Goal: Task Accomplishment & Management: Manage account settings

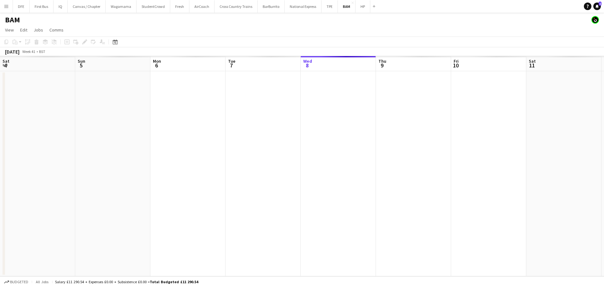
scroll to position [0, 189]
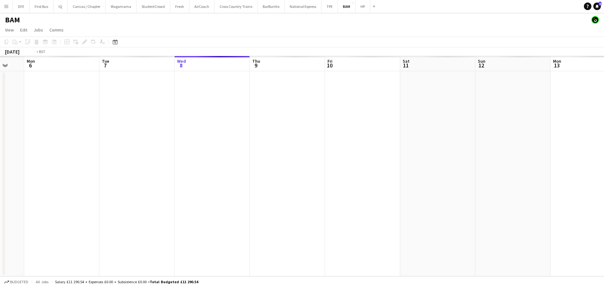
drag, startPoint x: 277, startPoint y: 137, endPoint x: 348, endPoint y: 117, distance: 74.1
click at [362, 128] on app-calendar-viewport "Sat 4 Sun 5 Mon 6 Tue 7 Wed 8 Thu 9 Fri 10 Sat 11 Sun 12 Mon 13 Tue 14 Wed 15 T…" at bounding box center [302, 166] width 604 height 220
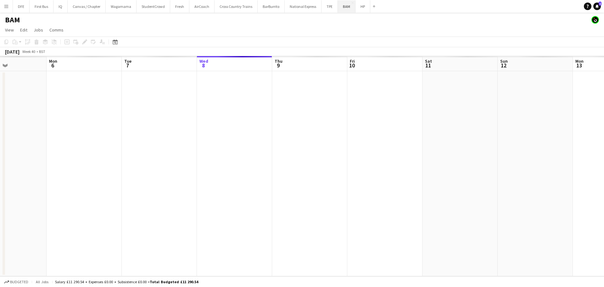
click at [339, 4] on button "BAM Close" at bounding box center [347, 6] width 18 height 12
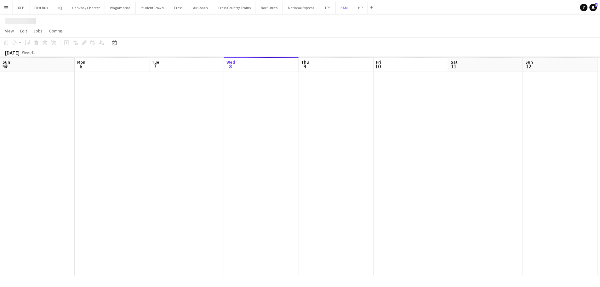
scroll to position [0, 150]
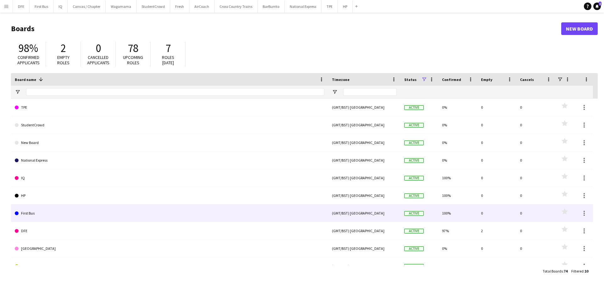
scroll to position [10, 0]
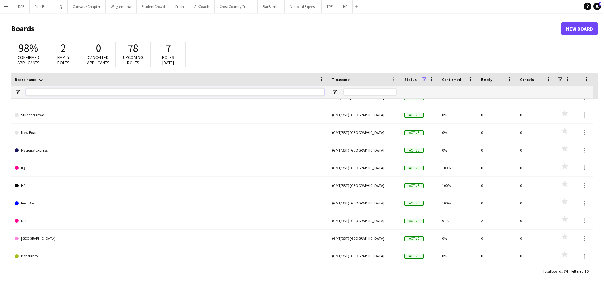
click at [72, 92] on input "Board name Filter Input" at bounding box center [175, 92] width 298 height 8
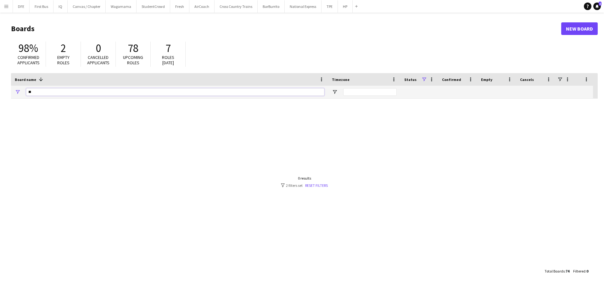
type input "*"
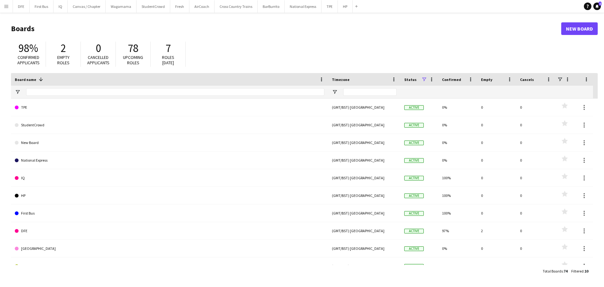
click at [8, 3] on button "Menu" at bounding box center [6, 6] width 13 height 13
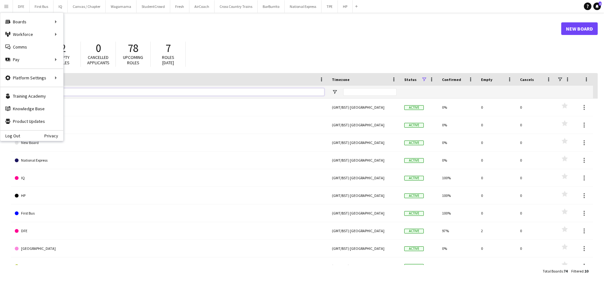
click at [150, 96] on div at bounding box center [175, 92] width 298 height 13
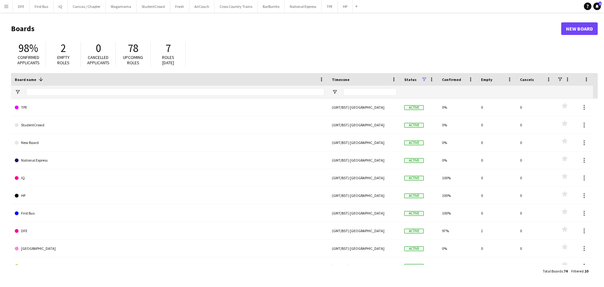
click at [3, 6] on button "Menu" at bounding box center [6, 6] width 13 height 13
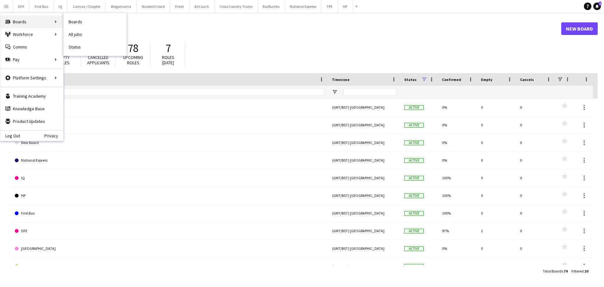
click at [33, 23] on div "Boards Boards" at bounding box center [31, 21] width 63 height 13
click at [56, 22] on div "Boards Boards" at bounding box center [31, 21] width 63 height 13
click at [37, 21] on div "Boards Boards" at bounding box center [31, 21] width 63 height 13
click at [82, 33] on link "All jobs" at bounding box center [95, 34] width 63 height 13
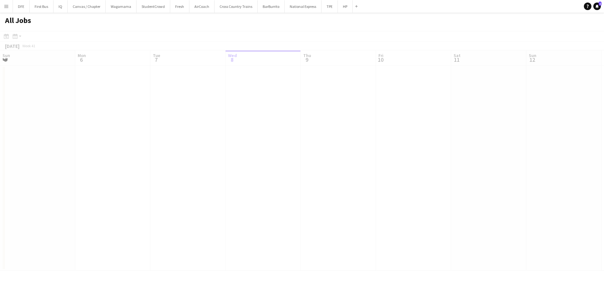
scroll to position [0, 150]
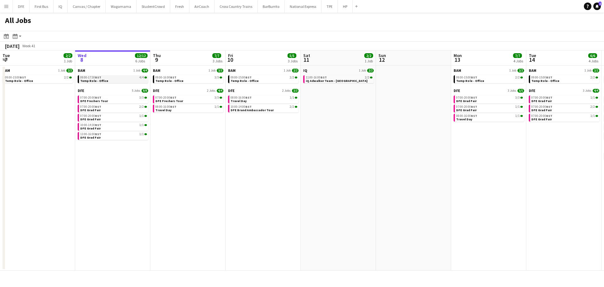
click at [120, 76] on div "09:00-17:30 BST 4/4" at bounding box center [113, 77] width 67 height 3
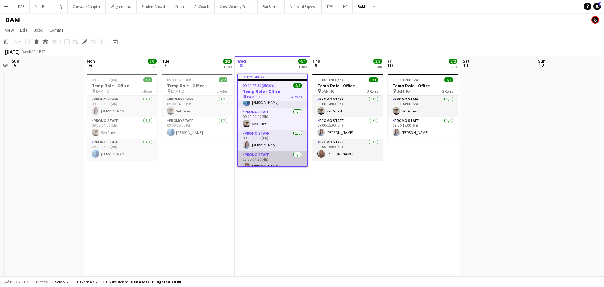
scroll to position [21, 0]
click at [271, 157] on app-card-role "Promo Staff [DATE] 13:30-17:30 (4h) [PERSON_NAME]" at bounding box center [272, 155] width 69 height 21
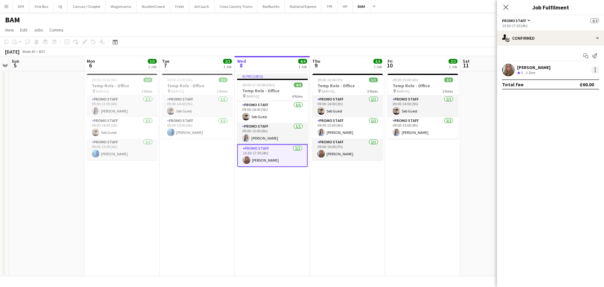
click at [597, 70] on div at bounding box center [596, 70] width 8 height 8
drag, startPoint x: 523, startPoint y: 122, endPoint x: 527, endPoint y: 101, distance: 21.6
click at [523, 122] on div at bounding box center [302, 143] width 604 height 287
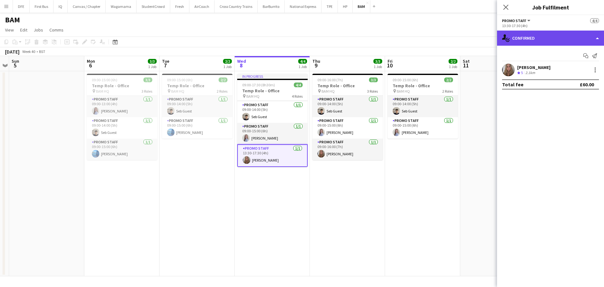
click at [594, 41] on div "single-neutral-actions-check-2 Confirmed" at bounding box center [550, 38] width 107 height 15
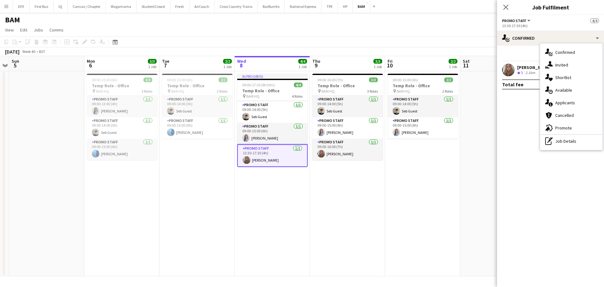
click at [259, 65] on app-board-header-date "Wed 8 4/4 1 Job" at bounding box center [272, 63] width 75 height 15
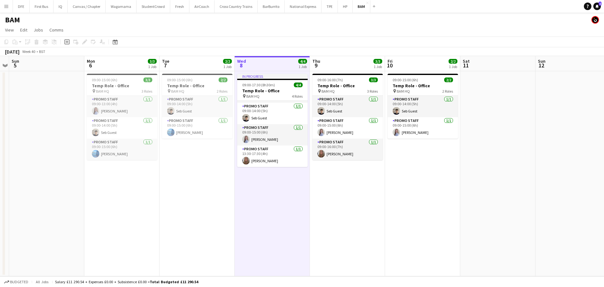
scroll to position [20, 0]
click at [242, 204] on app-calendar-viewport "Thu 2 1/3 2 Jobs Fri 3 3/4 2 Jobs Sat 4 Sun 5 Mon 6 3/3 1 Job Tue 7 2/2 1 Job W…" at bounding box center [302, 166] width 604 height 220
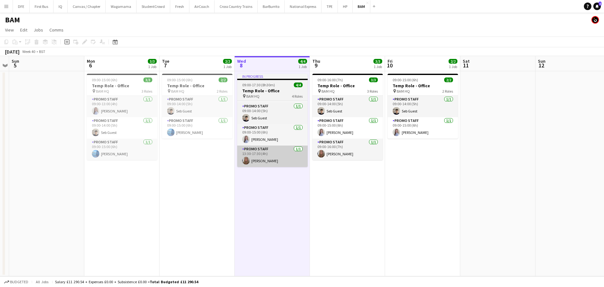
scroll to position [0, 214]
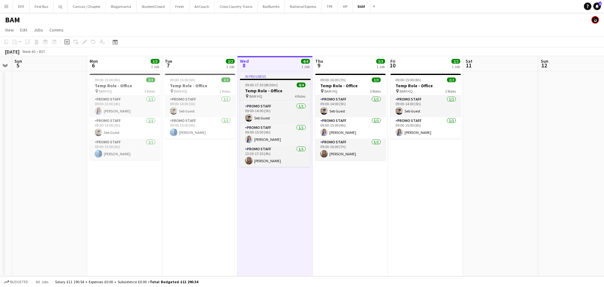
click at [268, 92] on h3 "Temp Role - Office" at bounding box center [275, 91] width 70 height 6
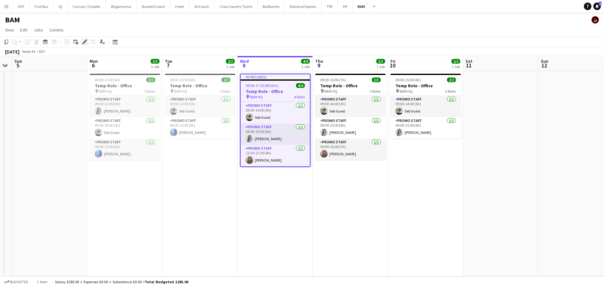
click at [85, 42] on icon at bounding box center [84, 41] width 3 height 3
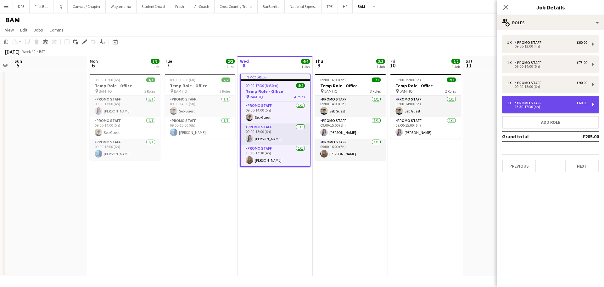
click at [539, 104] on div "Promo Staff" at bounding box center [529, 103] width 29 height 4
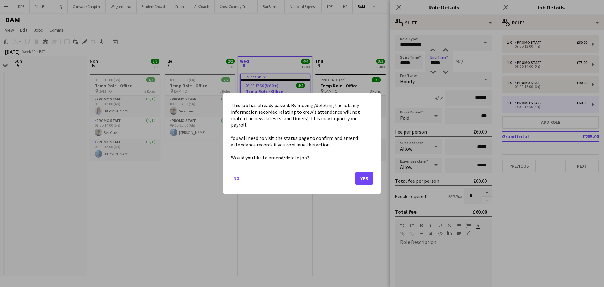
click at [433, 64] on body "Menu Boards Boards Boards All jobs Status Workforce Workforce My Workforce Recr…" at bounding box center [302, 143] width 604 height 287
click at [361, 172] on button "Yes" at bounding box center [365, 178] width 18 height 13
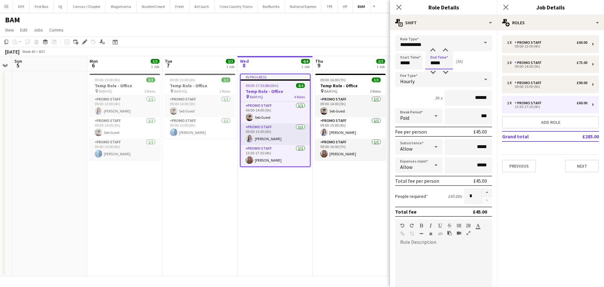
type input "*****"
click at [564, 214] on mat-expansion-panel "pencil3 General details 1 x Promo Staff £60.00 09:00-13:00 (4h) 1 x Promo Staff…" at bounding box center [550, 158] width 107 height 256
click at [584, 168] on button "Next" at bounding box center [582, 166] width 34 height 13
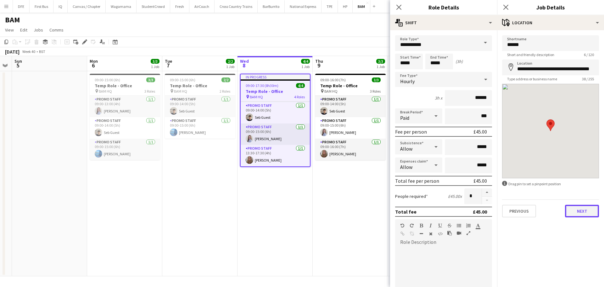
click at [581, 215] on button "Next" at bounding box center [582, 211] width 34 height 13
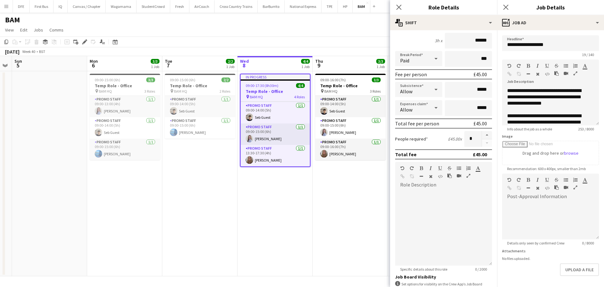
scroll to position [140, 0]
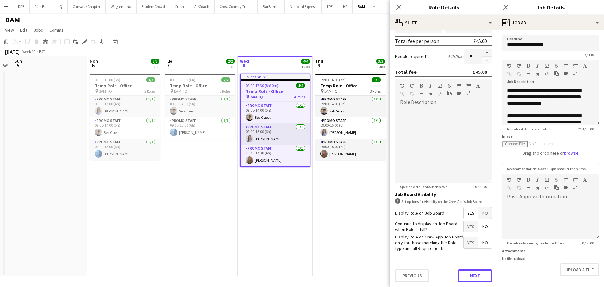
click at [474, 279] on button "Next" at bounding box center [475, 275] width 34 height 13
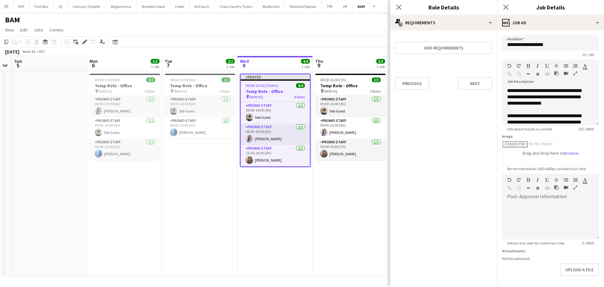
scroll to position [0, 0]
click at [473, 90] on div "Previous Next" at bounding box center [443, 83] width 97 height 23
click at [475, 86] on button "Next" at bounding box center [475, 83] width 34 height 13
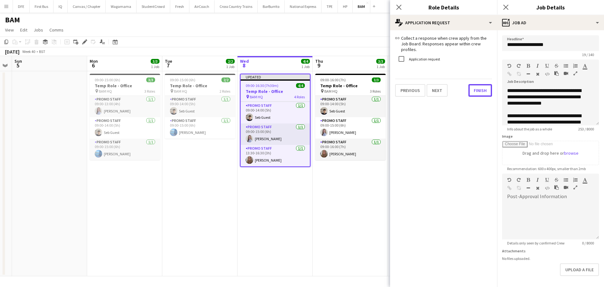
click at [475, 86] on button "Finish" at bounding box center [481, 90] width 24 height 13
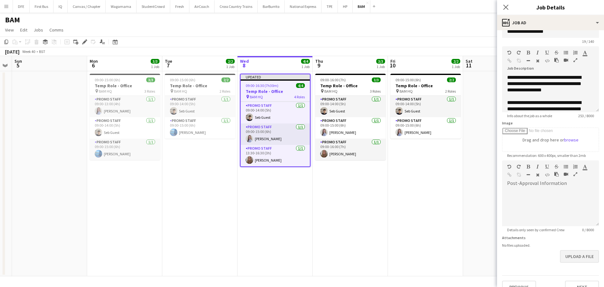
scroll to position [25, 0]
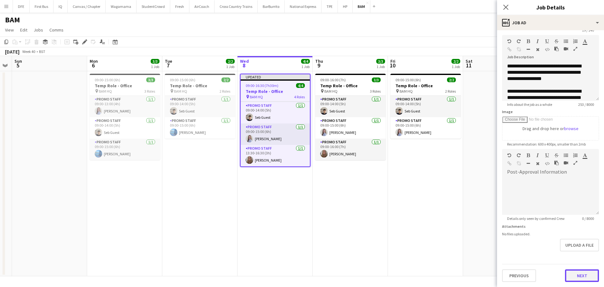
click at [579, 275] on button "Next" at bounding box center [582, 275] width 34 height 13
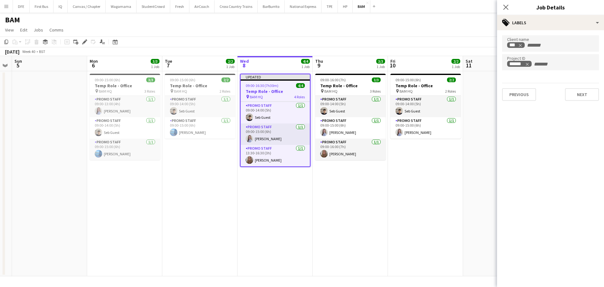
scroll to position [0, 0]
click at [581, 94] on button "Next" at bounding box center [582, 94] width 34 height 13
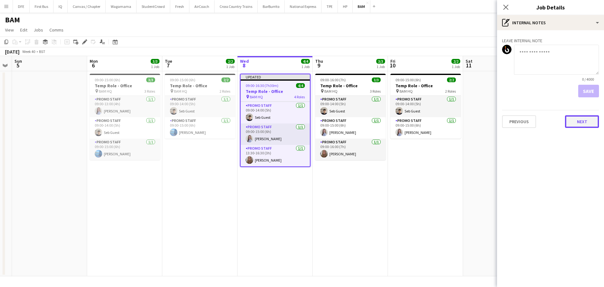
click at [585, 121] on button "Next" at bounding box center [582, 121] width 34 height 13
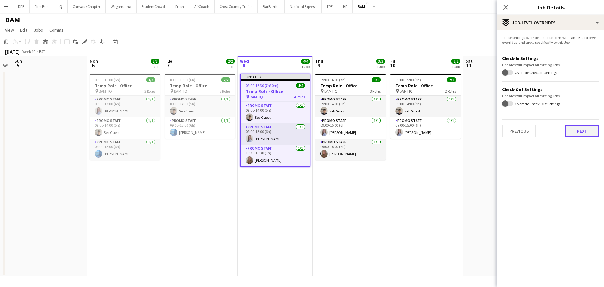
click at [585, 128] on button "Next" at bounding box center [582, 131] width 34 height 13
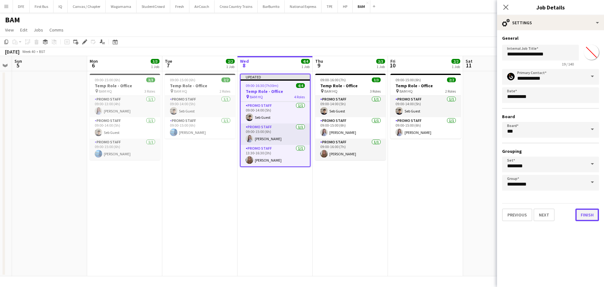
click at [589, 216] on button "Finish" at bounding box center [588, 214] width 24 height 13
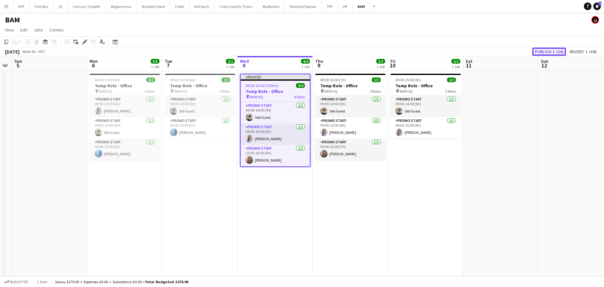
click at [547, 50] on button "Publish 1 job" at bounding box center [549, 52] width 34 height 8
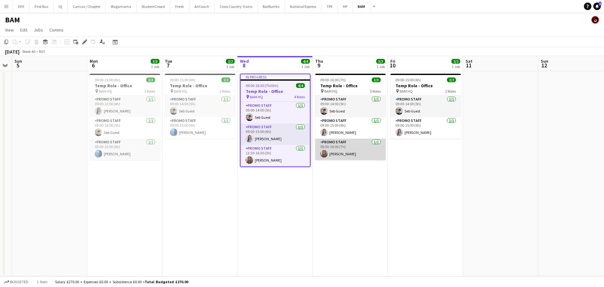
click at [348, 149] on app-card-role "Promo Staff [DATE] 09:00-16:00 (7h) [PERSON_NAME]" at bounding box center [350, 148] width 70 height 21
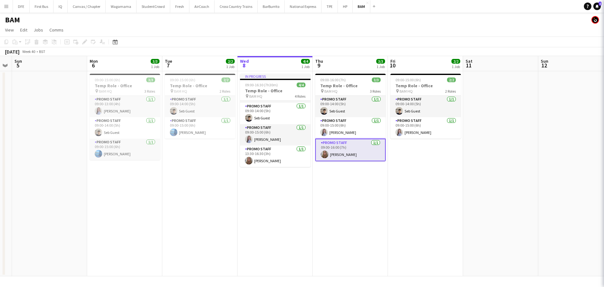
scroll to position [20, 0]
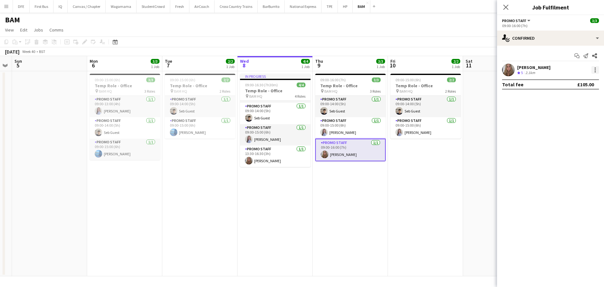
click at [596, 69] on div at bounding box center [596, 70] width 8 height 8
click at [515, 182] on div at bounding box center [302, 143] width 604 height 287
click at [342, 71] on app-date-cell "09:00-16:00 (7h) 3/3 Temp Role - Office pin BAM HQ 3 Roles Promo Staff [DATE] 0…" at bounding box center [350, 173] width 75 height 205
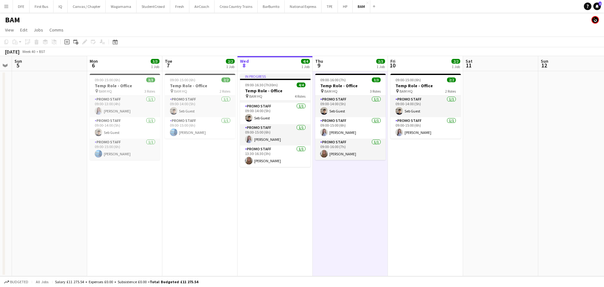
click at [345, 71] on app-date-cell "09:00-16:00 (7h) 3/3 Temp Role - Office pin BAM HQ 3 Roles Promo Staff [DATE] 0…" at bounding box center [350, 173] width 75 height 205
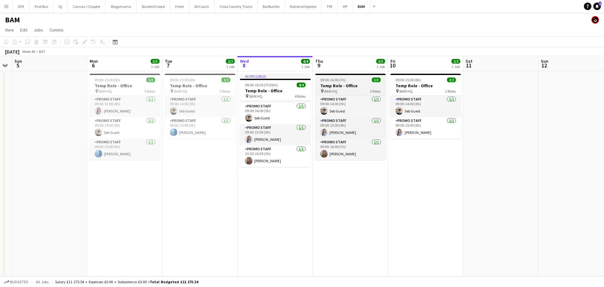
click at [334, 88] on h3 "Temp Role - Office" at bounding box center [350, 86] width 70 height 6
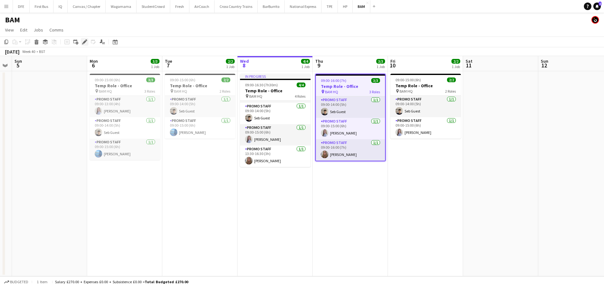
click at [85, 42] on icon at bounding box center [84, 41] width 3 height 3
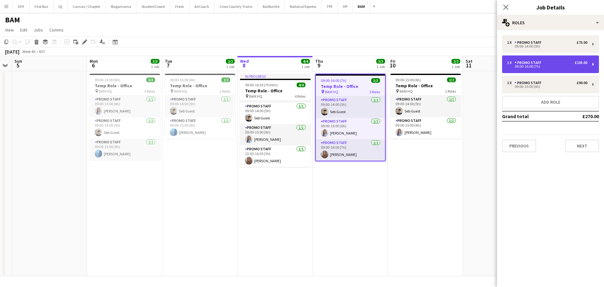
click at [527, 66] on div "09:00-16:00 (7h)" at bounding box center [547, 66] width 80 height 3
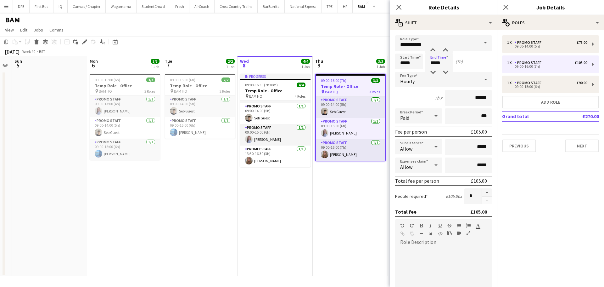
click at [433, 62] on input "*****" at bounding box center [439, 62] width 28 height 16
click at [440, 62] on input "*****" at bounding box center [439, 62] width 28 height 16
type input "*****"
click at [482, 58] on div "Start Time ***** End Time ***** (3h 45m)" at bounding box center [443, 62] width 97 height 16
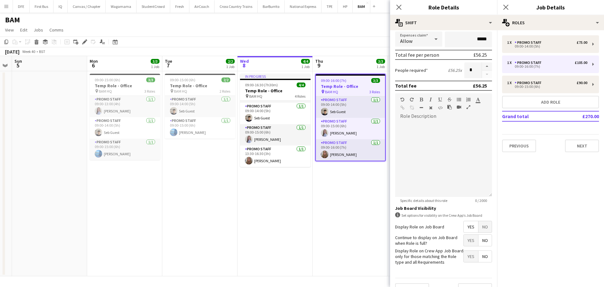
scroll to position [140, 0]
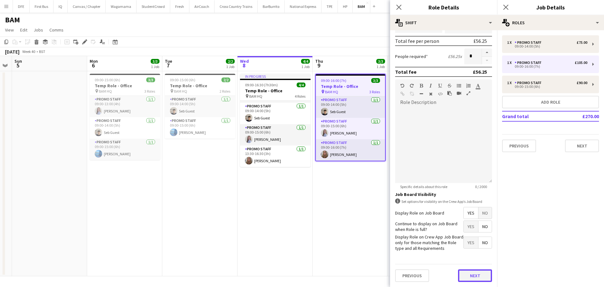
click at [470, 280] on button "Next" at bounding box center [475, 275] width 34 height 13
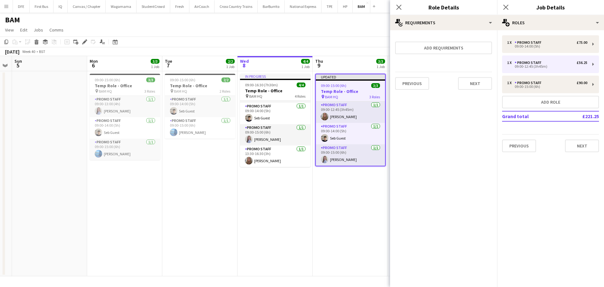
scroll to position [0, 0]
click at [467, 87] on button "Next" at bounding box center [475, 83] width 34 height 13
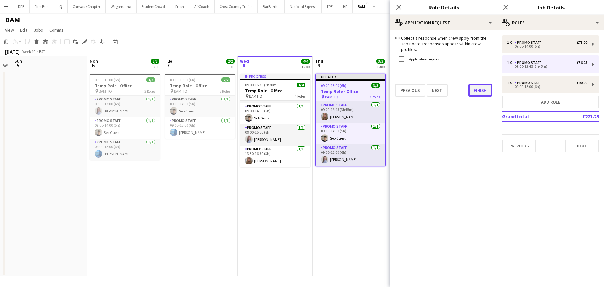
click at [469, 88] on button "Finish" at bounding box center [481, 90] width 24 height 13
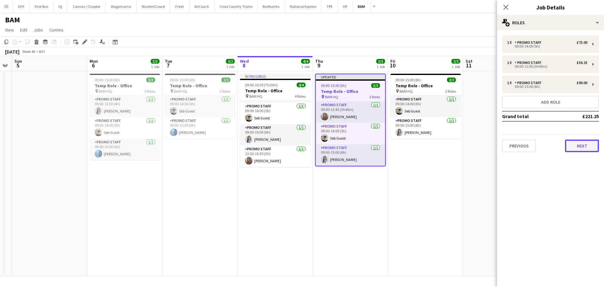
click at [589, 150] on button "Next" at bounding box center [582, 145] width 34 height 13
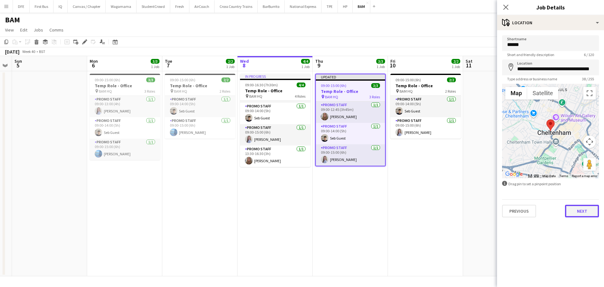
click at [582, 211] on button "Next" at bounding box center [582, 211] width 34 height 13
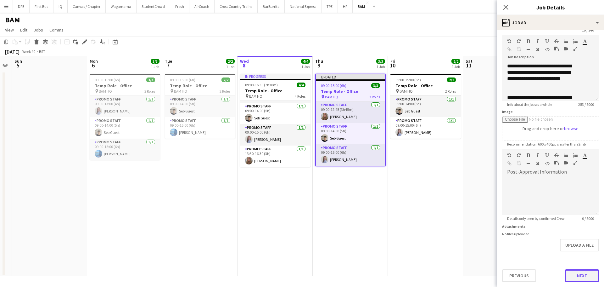
click at [580, 278] on button "Next" at bounding box center [582, 275] width 34 height 13
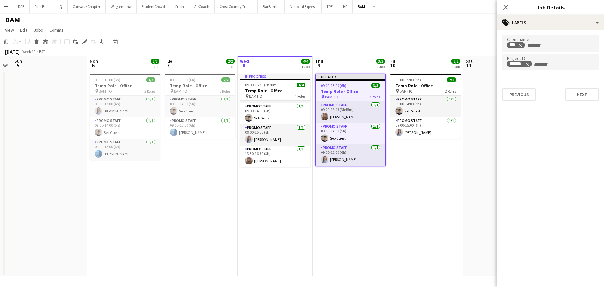
click at [587, 81] on form "Client name *** Project ID ****** Previous Next" at bounding box center [550, 67] width 107 height 65
click at [587, 86] on div "Previous Next" at bounding box center [550, 92] width 97 height 18
click at [586, 89] on button "Next" at bounding box center [582, 94] width 34 height 13
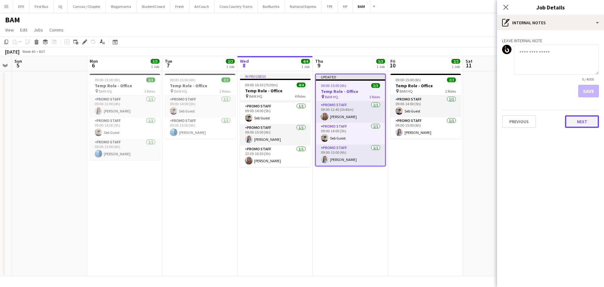
click at [585, 120] on button "Next" at bounding box center [582, 121] width 34 height 13
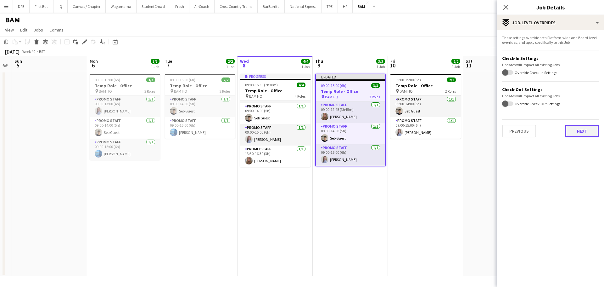
click at [583, 131] on button "Next" at bounding box center [582, 131] width 34 height 13
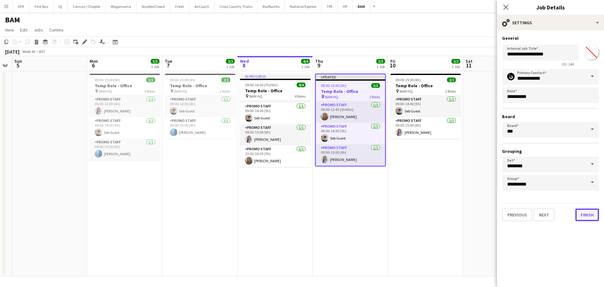
click at [586, 217] on button "Finish" at bounding box center [588, 214] width 24 height 13
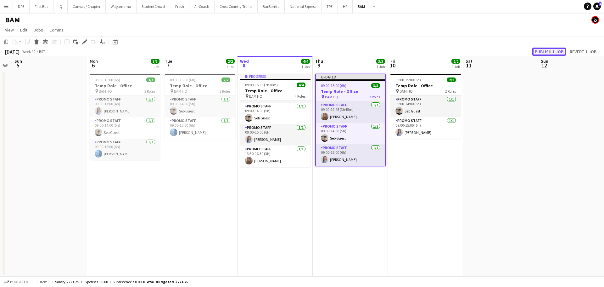
click at [546, 53] on button "Publish 1 job" at bounding box center [549, 52] width 34 height 8
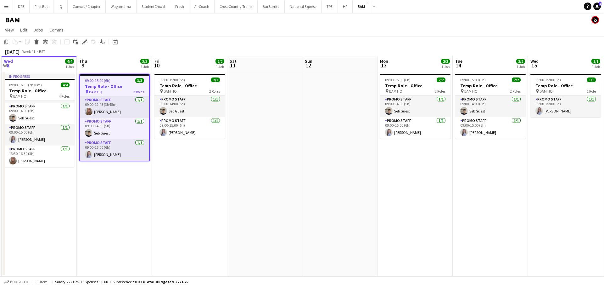
drag, startPoint x: 505, startPoint y: 193, endPoint x: 285, endPoint y: 202, distance: 219.9
click at [285, 202] on app-calendar-viewport "Sat 4 Sun 5 Mon 6 3/3 1 Job Tue 7 2/2 1 Job Wed 8 4/4 1 Job Thu 9 3/3 1 Job Fri…" at bounding box center [302, 166] width 604 height 220
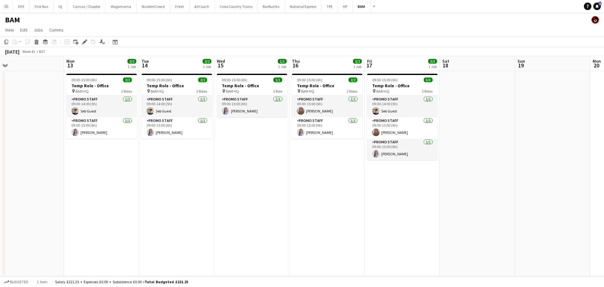
scroll to position [0, 173]
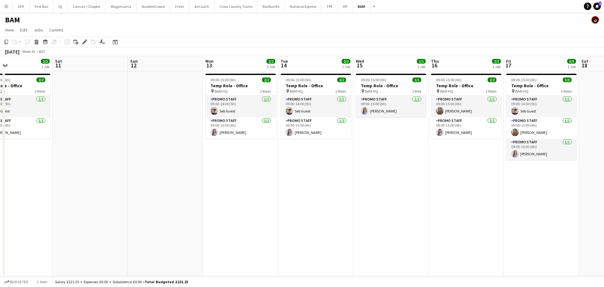
drag, startPoint x: 493, startPoint y: 190, endPoint x: 174, endPoint y: 191, distance: 318.5
click at [174, 191] on app-calendar-viewport "Wed 8 4/4 1 Job Thu 9 3/3 1 Job Fri 10 2/2 1 Job Sat 11 Sun 12 Mon 13 2/2 1 Job…" at bounding box center [302, 166] width 604 height 220
